Goal: Information Seeking & Learning: Learn about a topic

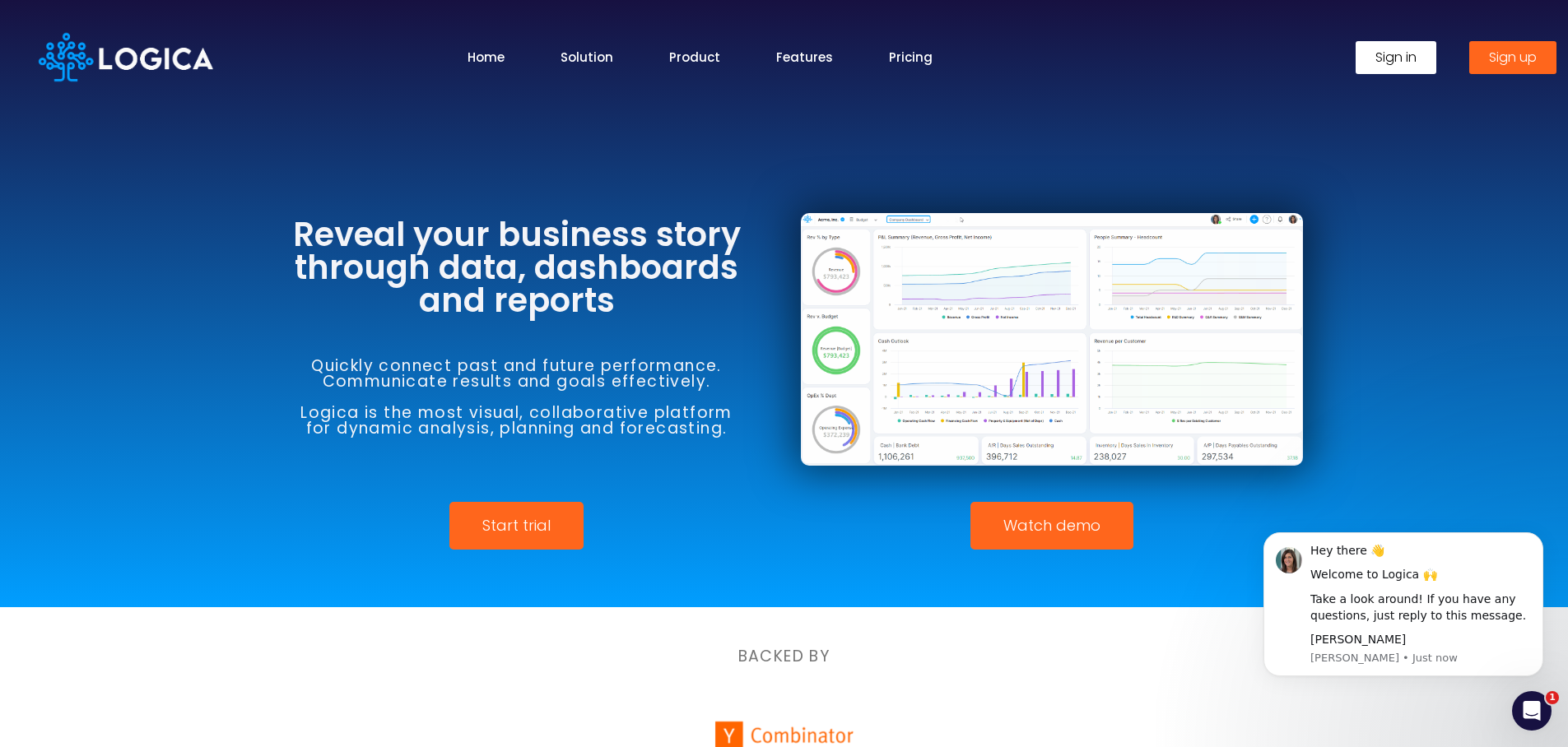
click at [1068, 519] on span "Watch demo" at bounding box center [1052, 526] width 97 height 15
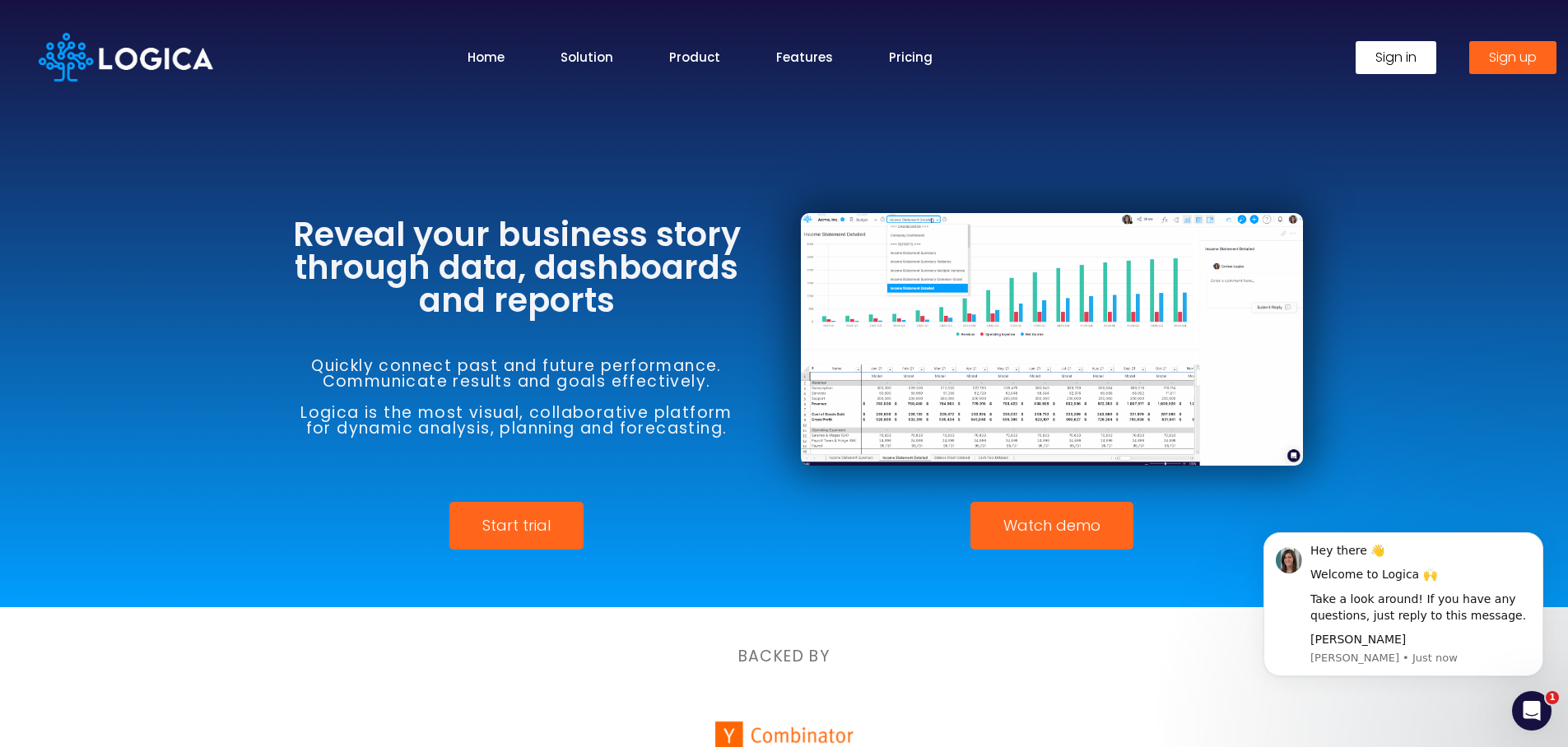
click at [539, 533] on span "Start trial" at bounding box center [516, 526] width 68 height 15
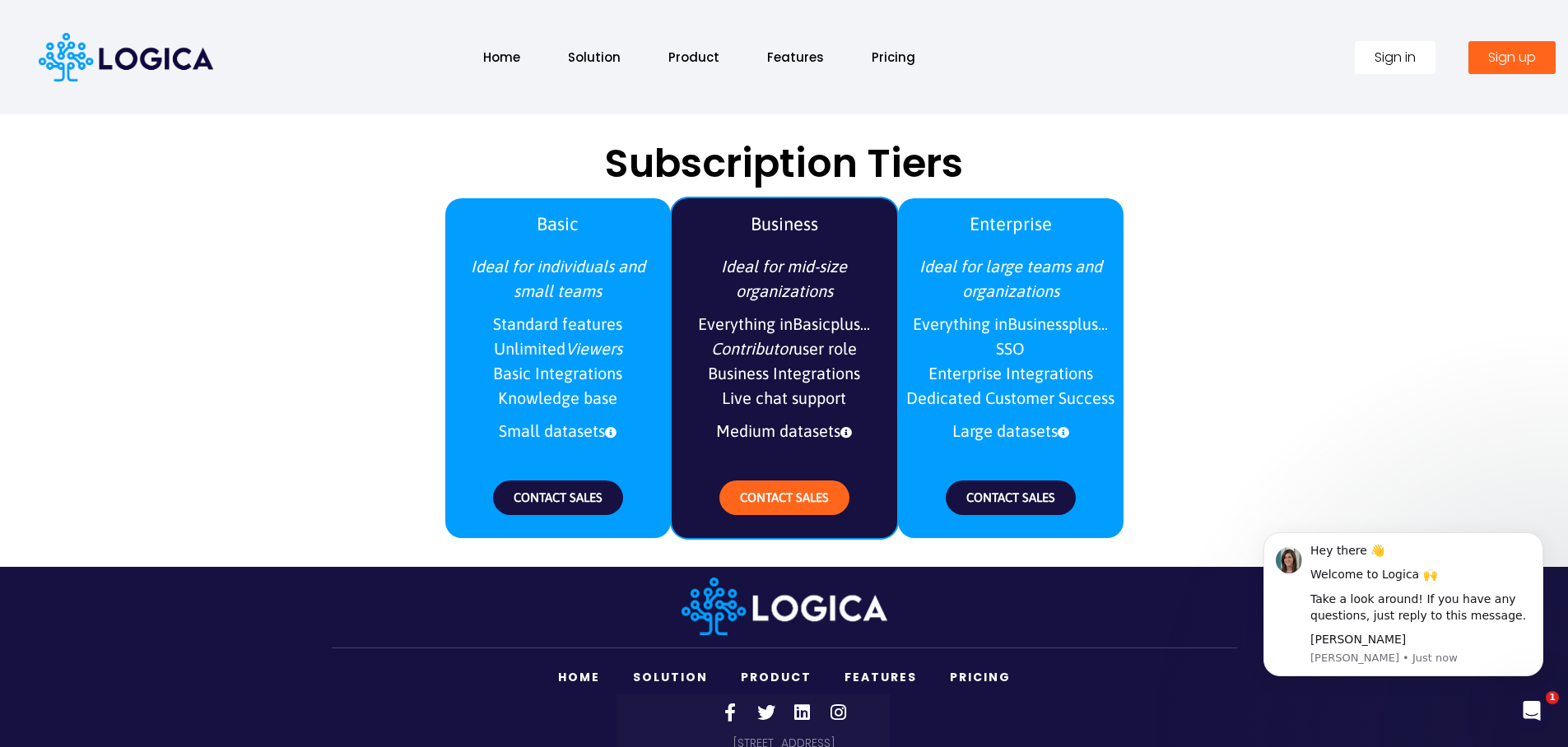
scroll to position [2027, 0]
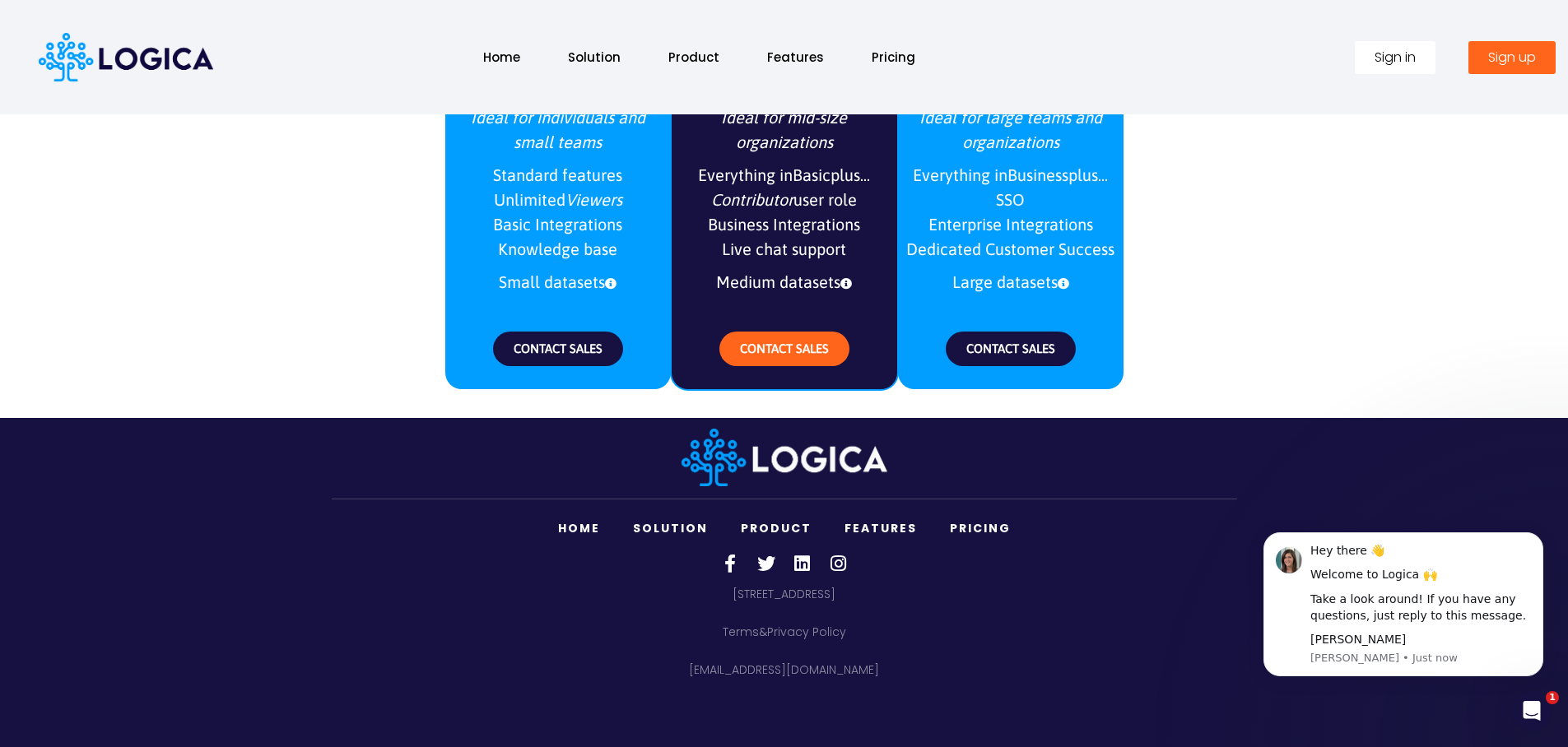
click at [874, 522] on link "Features" at bounding box center [881, 528] width 105 height 34
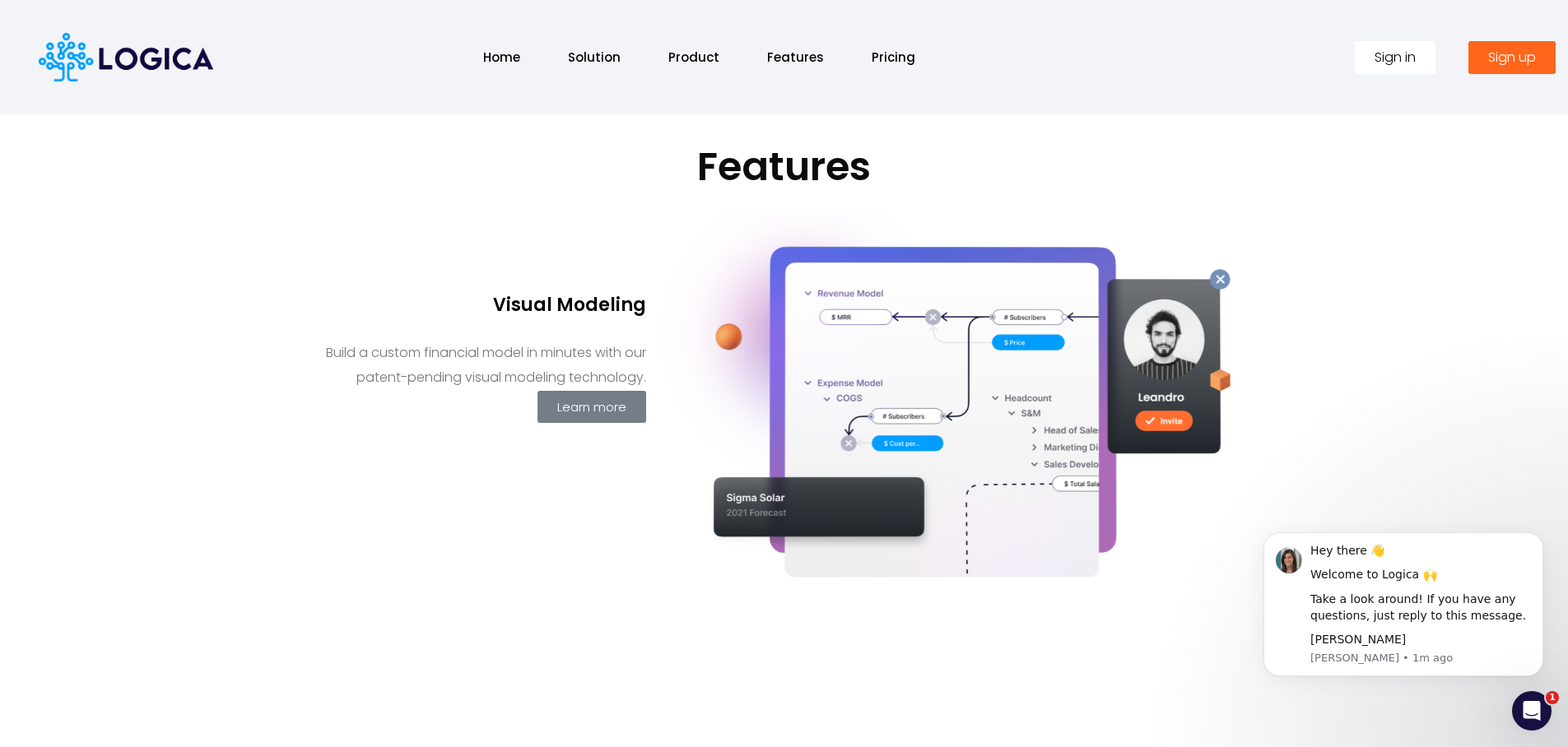
scroll to position [680, 0]
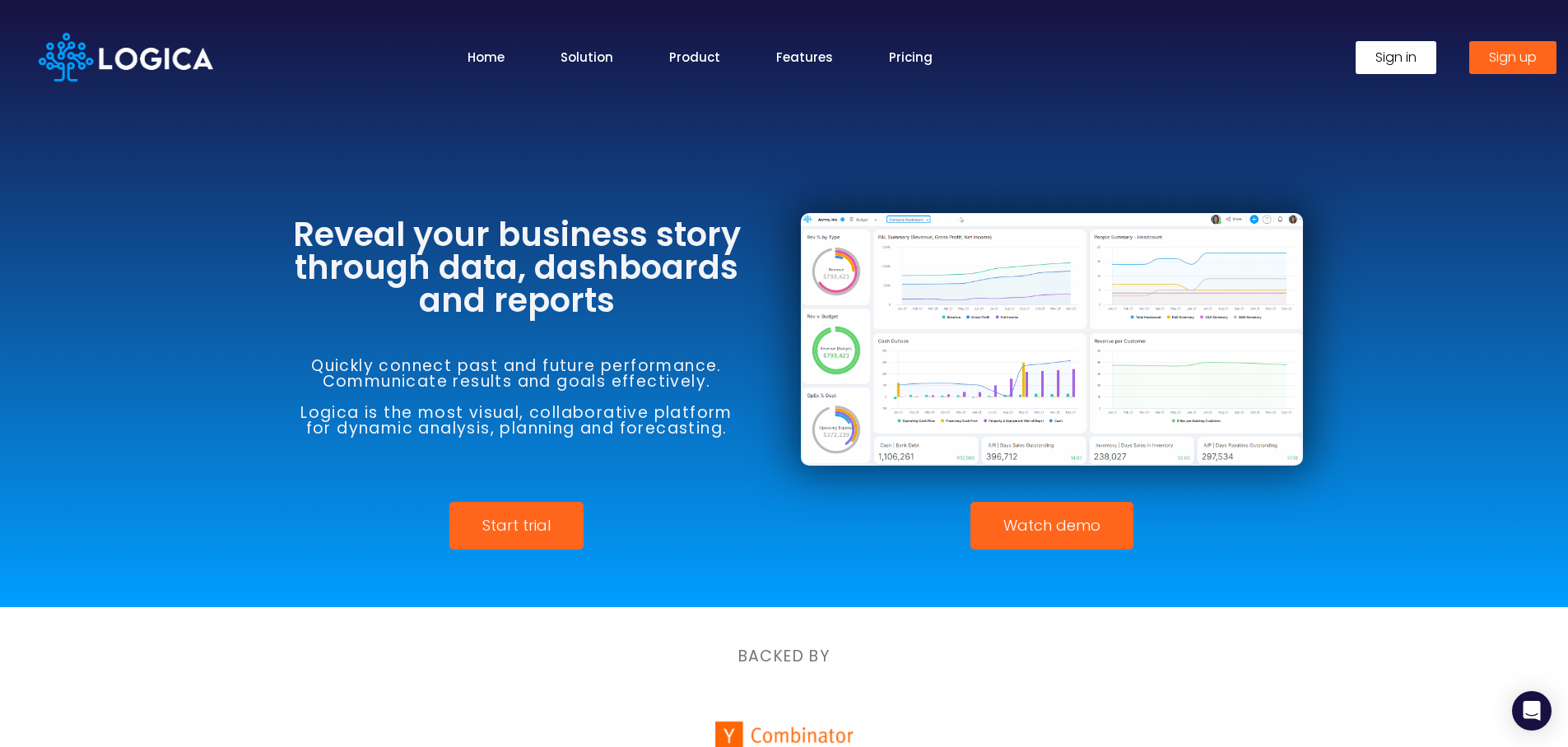
click at [1073, 526] on span "Watch demo" at bounding box center [1052, 526] width 97 height 15
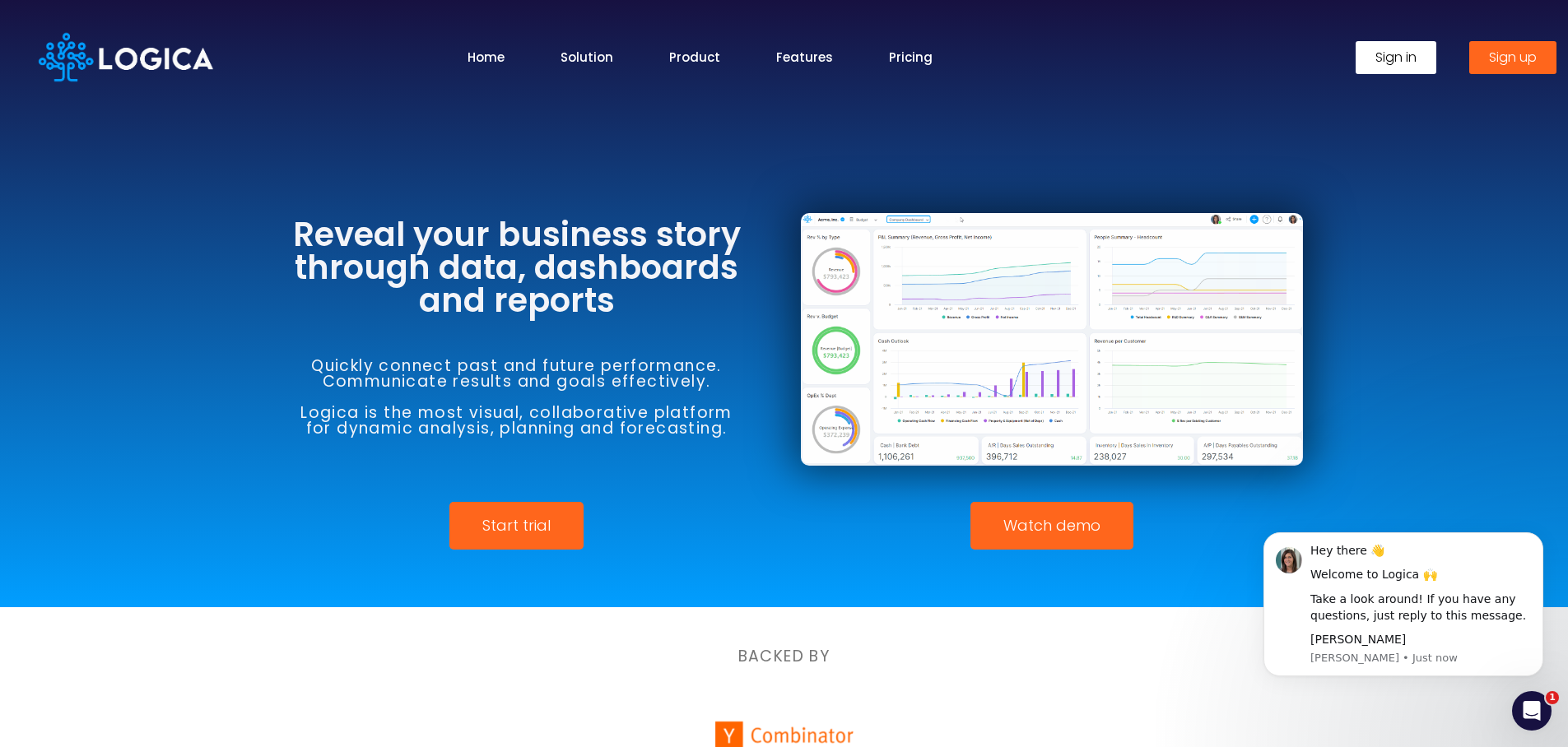
click at [1073, 526] on span "Watch demo" at bounding box center [1052, 526] width 97 height 15
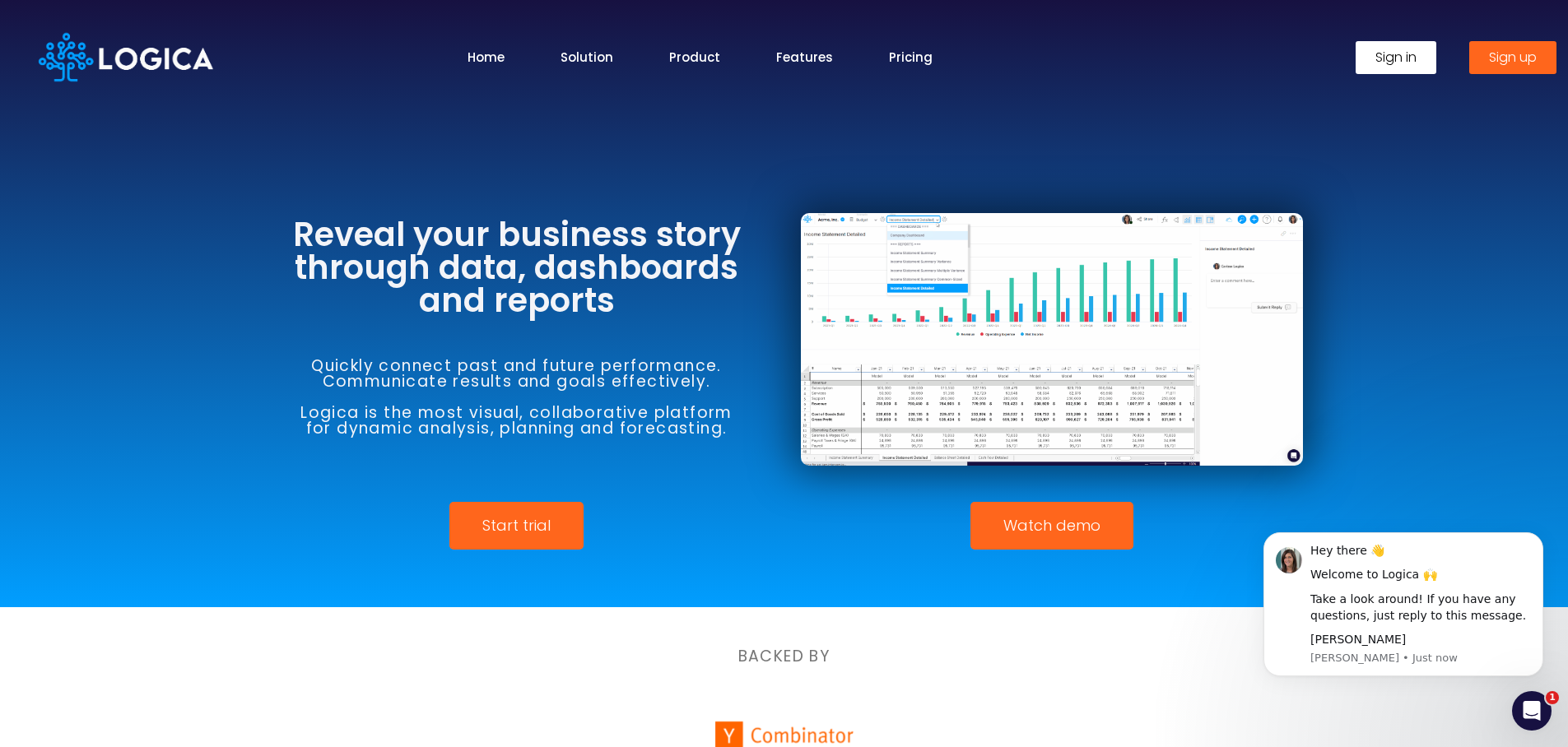
click at [1073, 526] on span "Watch demo" at bounding box center [1052, 526] width 97 height 15
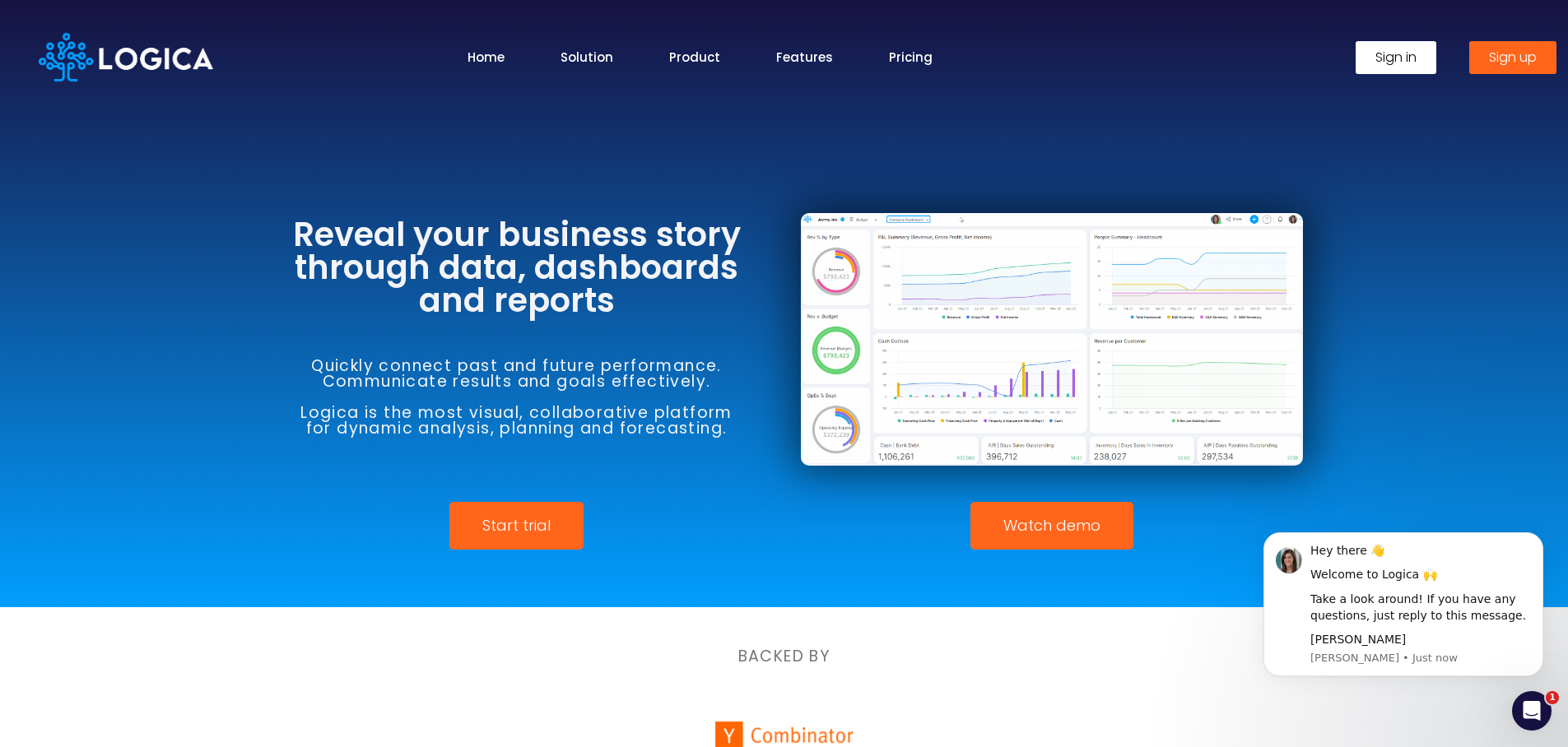
click at [1073, 526] on span "Watch demo" at bounding box center [1052, 526] width 97 height 15
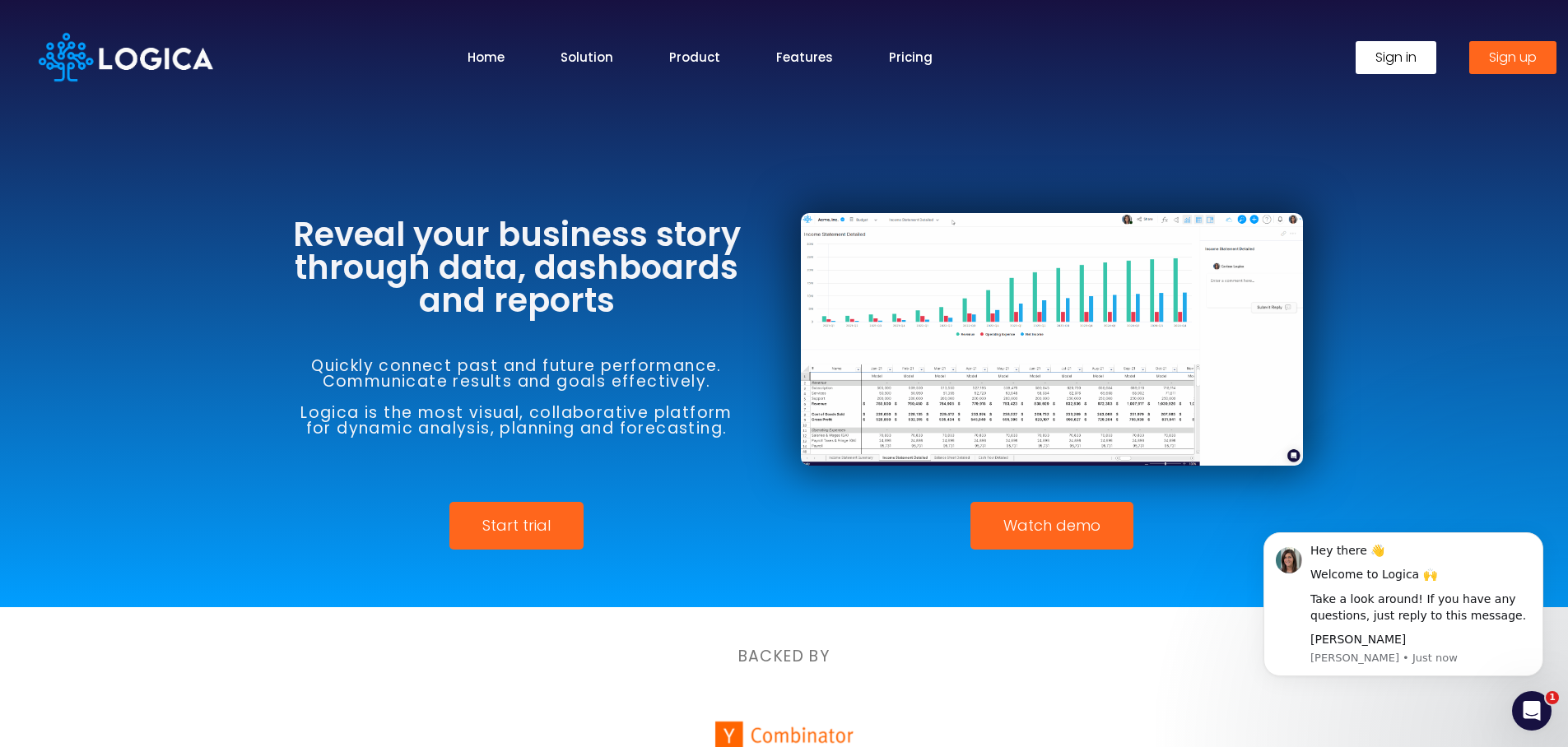
click at [1073, 526] on span "Watch demo" at bounding box center [1052, 526] width 97 height 15
